Goal: Find contact information: Find contact information

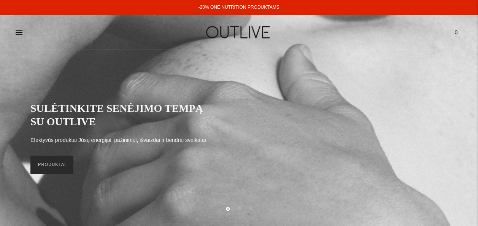
click at [60, 163] on link "PRODUKTAI" at bounding box center [51, 165] width 43 height 18
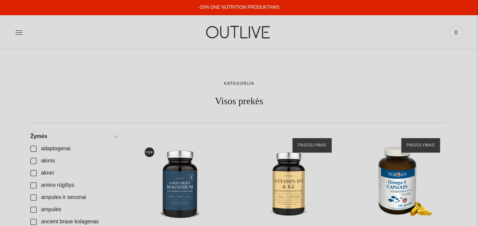
click at [14, 33] on div "PAGRINDINIS PAPILDAI Visi papildai Antioksidantai Dirbantiems ofise Ekologiška …" at bounding box center [239, 32] width 478 height 26
click at [17, 33] on icon at bounding box center [19, 33] width 8 height 8
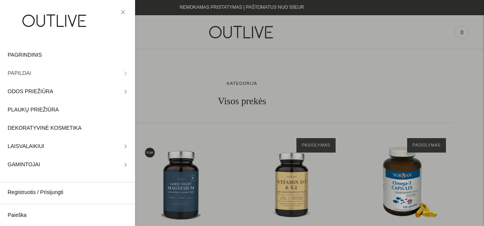
scroll to position [14, 0]
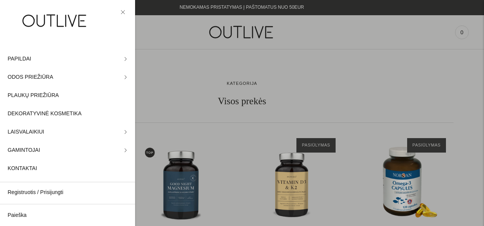
click at [181, 44] on div at bounding box center [242, 113] width 484 height 226
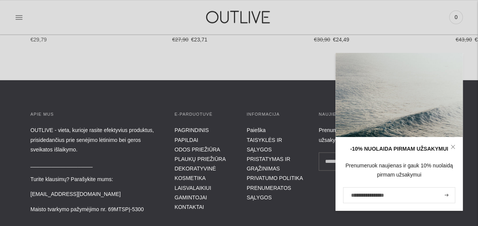
scroll to position [14995, 0]
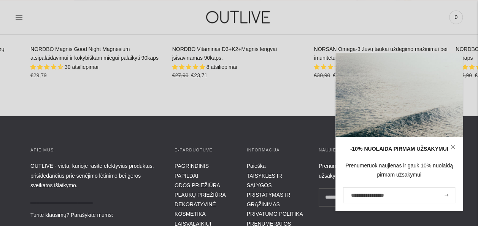
click at [273, 187] on div "INFORMACIJA Paieška TAISYKLĖS IR SĄLYGOS PRISTATYMAS IR GRĄŽINIMAS PRIVATUMO PO…" at bounding box center [275, 197] width 57 height 103
click at [452, 147] on icon at bounding box center [453, 147] width 5 height 5
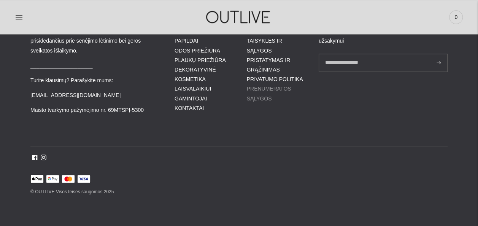
scroll to position [326, 0]
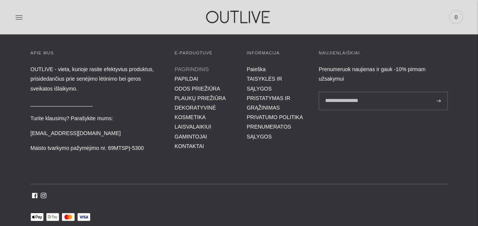
click at [193, 66] on link "PAGRINDINIS" at bounding box center [192, 69] width 34 height 6
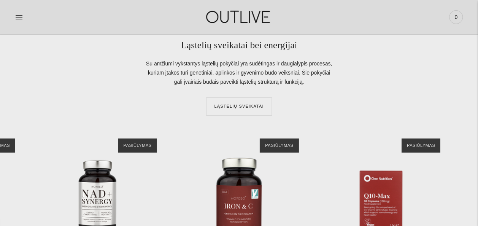
scroll to position [1217, 0]
